Goal: Contribute content: Add original content to the website for others to see

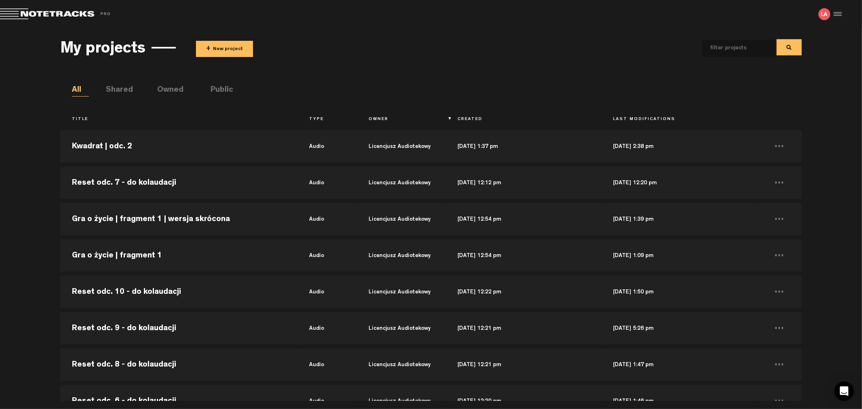
click at [227, 48] on button "+ New project" at bounding box center [224, 49] width 57 height 16
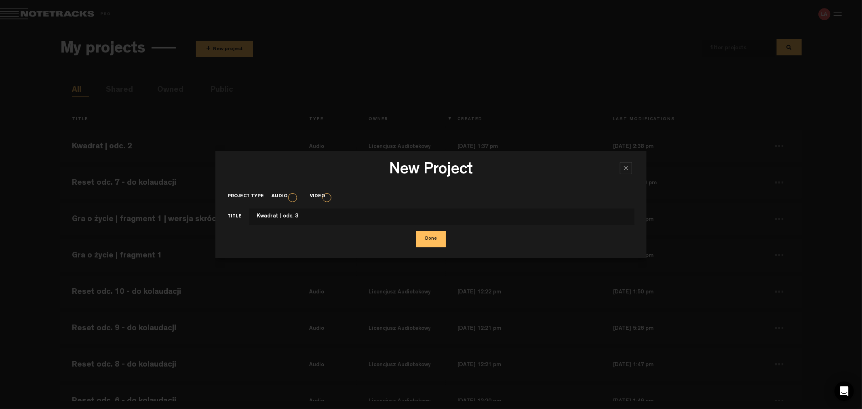
type input "Kwadrat | odc. 3"
click at [416, 231] on button "Done" at bounding box center [431, 239] width 30 height 16
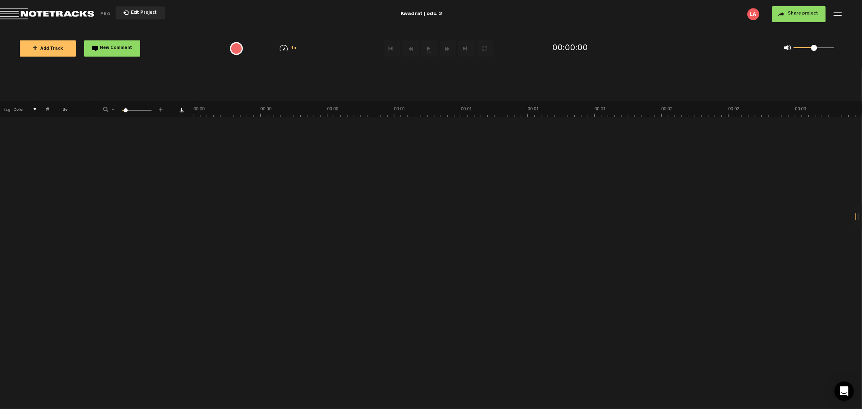
click at [47, 44] on button "+ Add Track" at bounding box center [48, 48] width 56 height 16
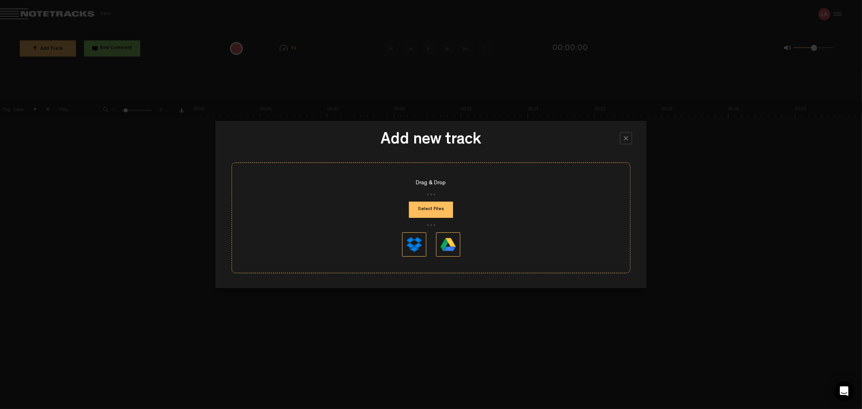
click at [428, 215] on button "Select Files" at bounding box center [431, 210] width 44 height 16
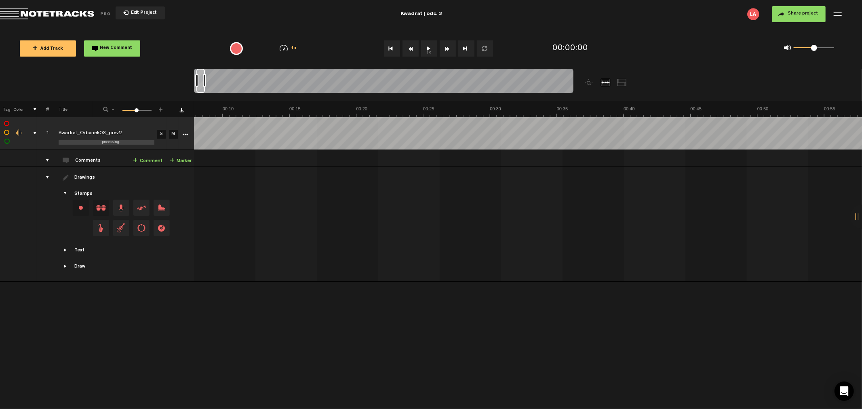
drag, startPoint x: 201, startPoint y: 76, endPoint x: 206, endPoint y: 77, distance: 5.4
click at [205, 77] on div at bounding box center [201, 81] width 8 height 24
drag, startPoint x: 199, startPoint y: 78, endPoint x: 175, endPoint y: 77, distance: 24.7
click at [175, 77] on nt-zoom-navigation-bar at bounding box center [431, 85] width 862 height 32
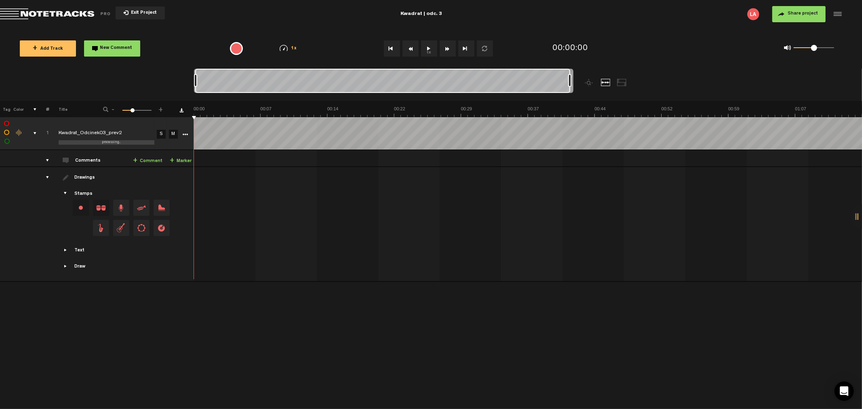
drag, startPoint x: 207, startPoint y: 81, endPoint x: 696, endPoint y: 77, distance: 488.5
click at [696, 77] on nt-zoom-navigation-bar at bounding box center [431, 85] width 862 height 32
click at [799, 21] on button "Share project" at bounding box center [799, 14] width 53 height 16
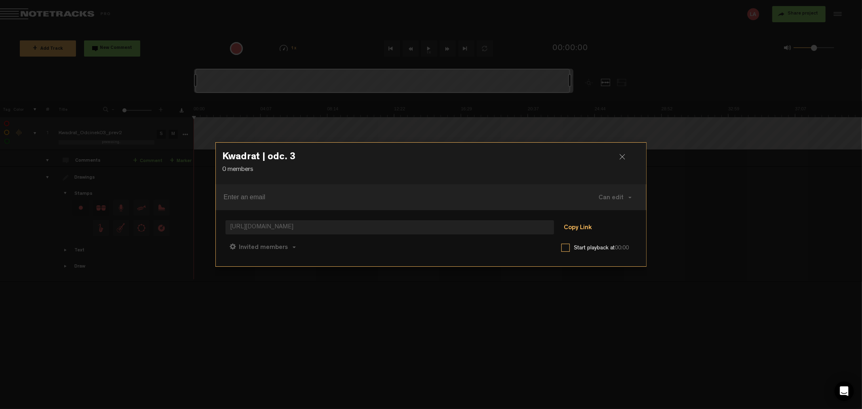
click at [580, 224] on button "Copy Link" at bounding box center [578, 228] width 44 height 16
click at [696, 273] on div at bounding box center [431, 204] width 862 height 409
click at [624, 157] on div at bounding box center [626, 160] width 12 height 12
